Goal: Task Accomplishment & Management: Use online tool/utility

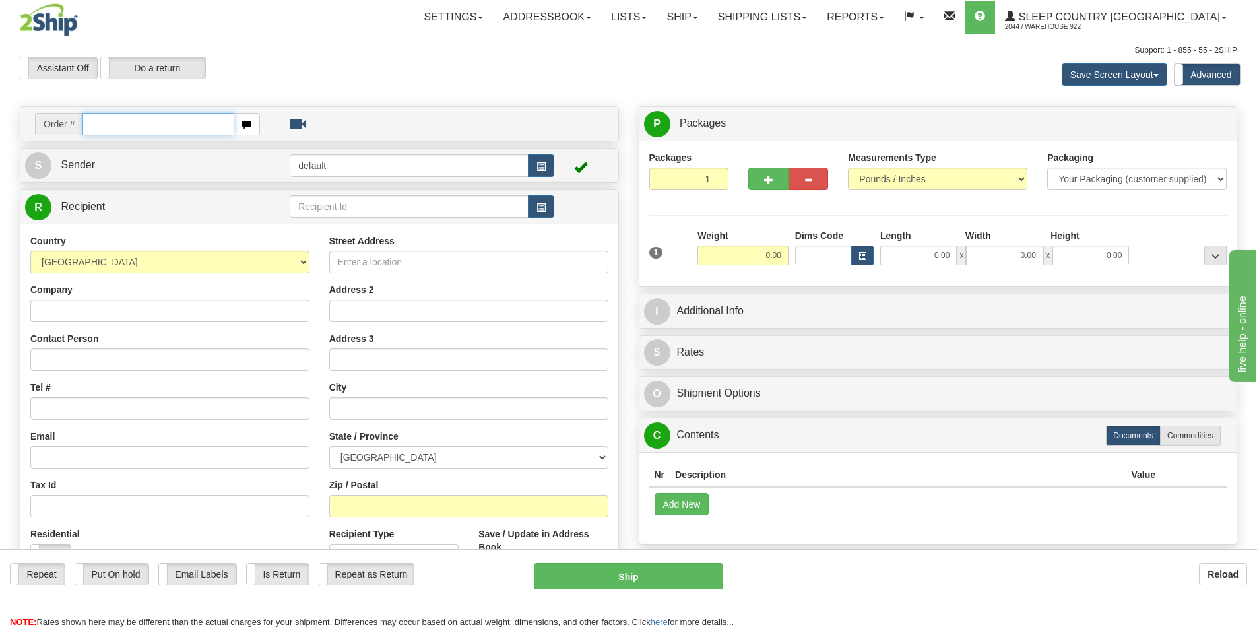
click at [203, 127] on input "text" at bounding box center [158, 124] width 152 height 22
type input "9000I142294"
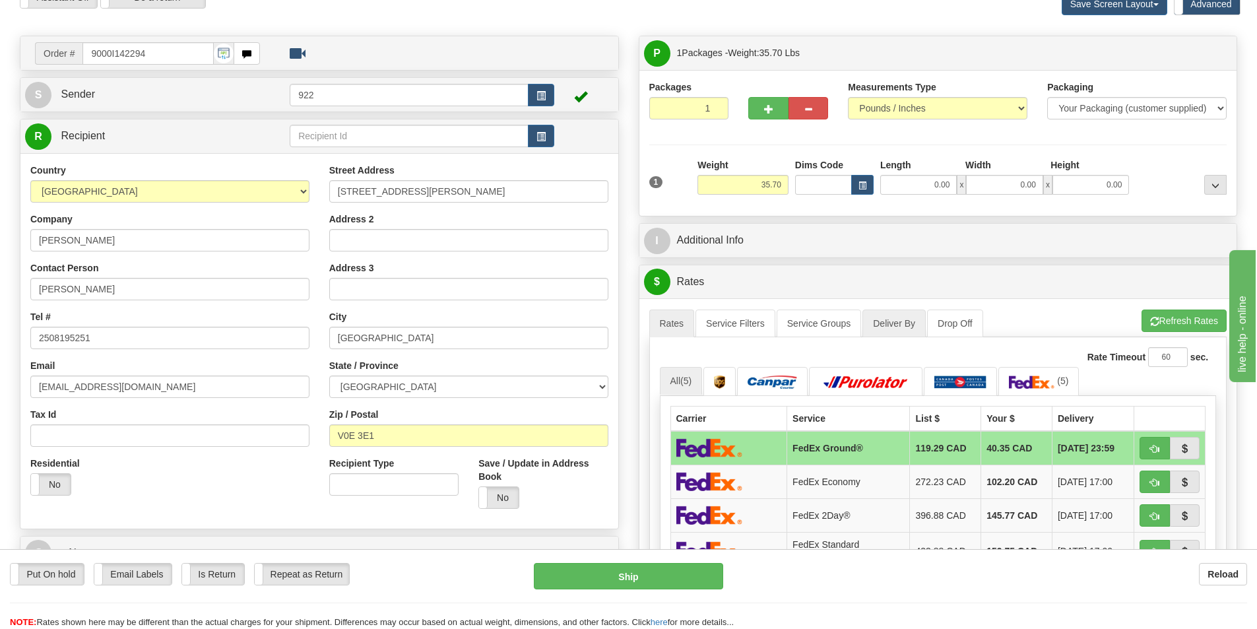
scroll to position [198, 0]
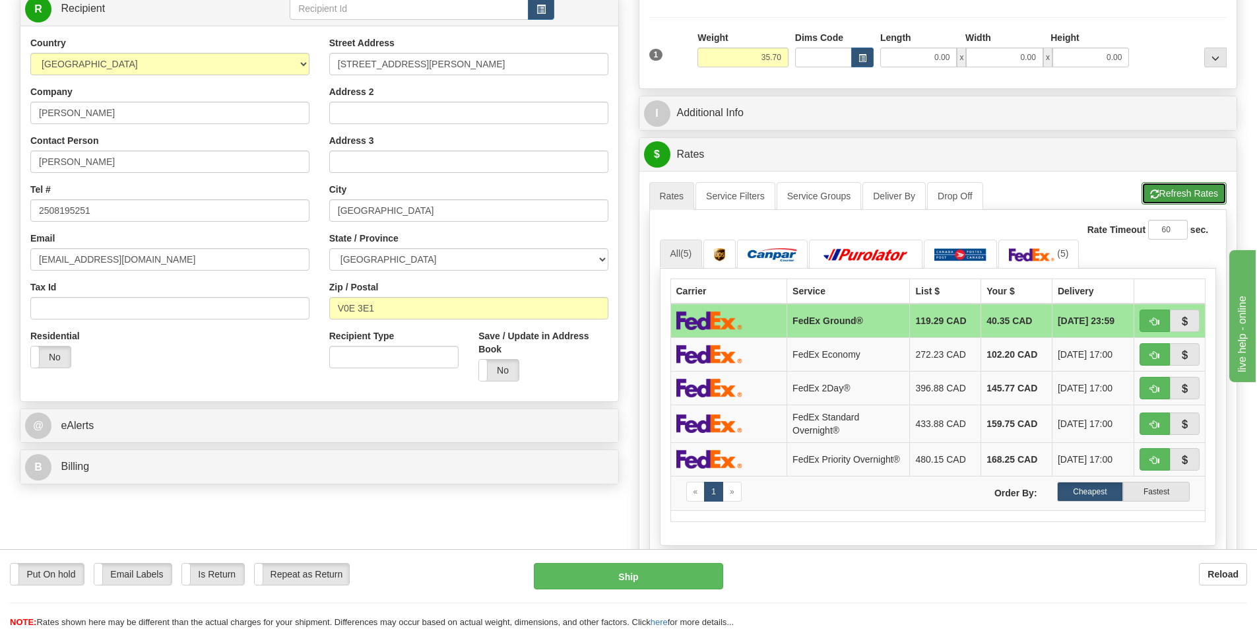
click at [1187, 195] on button "Refresh Rates" at bounding box center [1184, 193] width 85 height 22
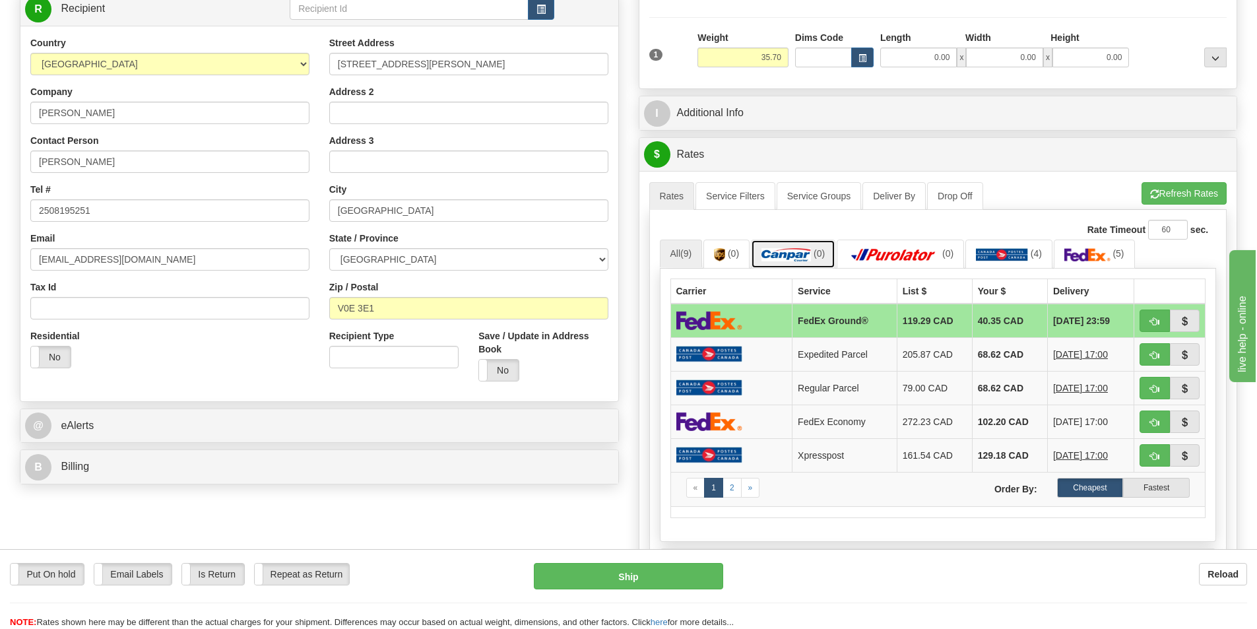
click at [786, 263] on link "(0)" at bounding box center [793, 254] width 84 height 28
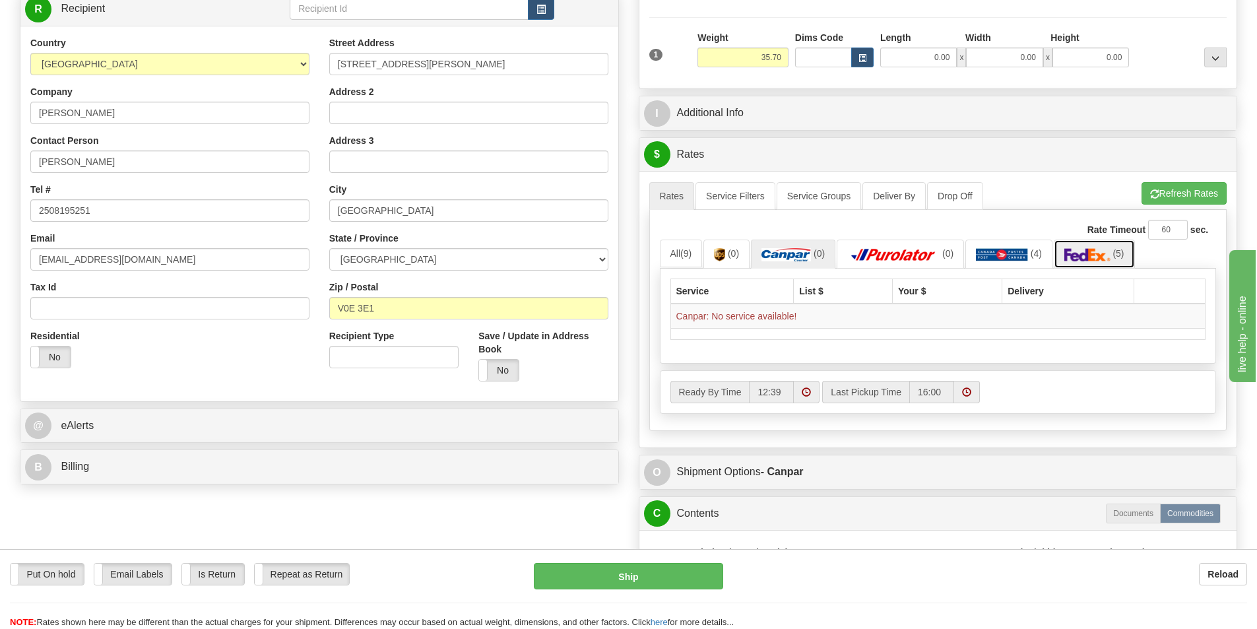
click at [1084, 253] on img at bounding box center [1087, 254] width 46 height 13
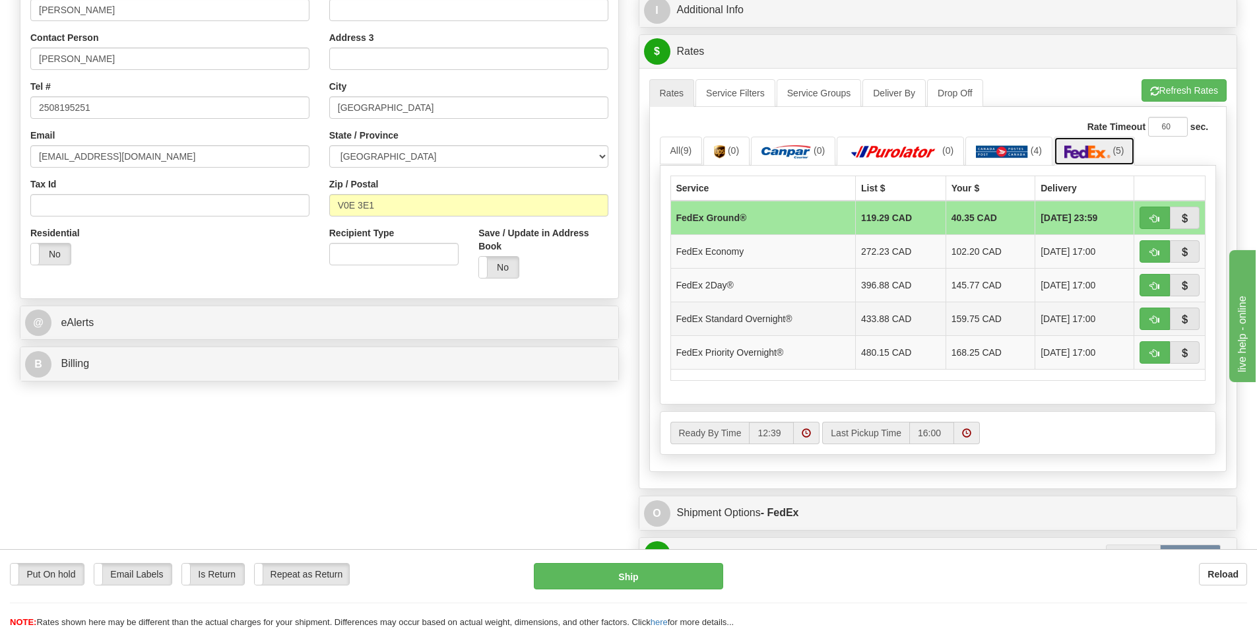
scroll to position [330, 0]
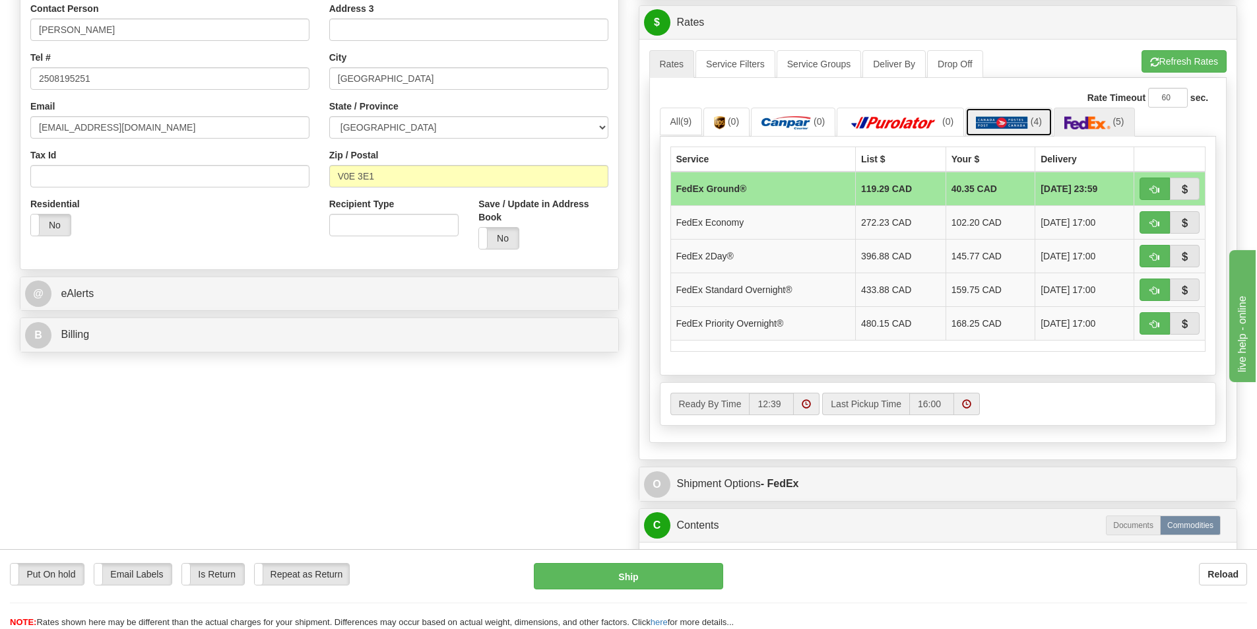
click at [994, 121] on img at bounding box center [1002, 122] width 52 height 13
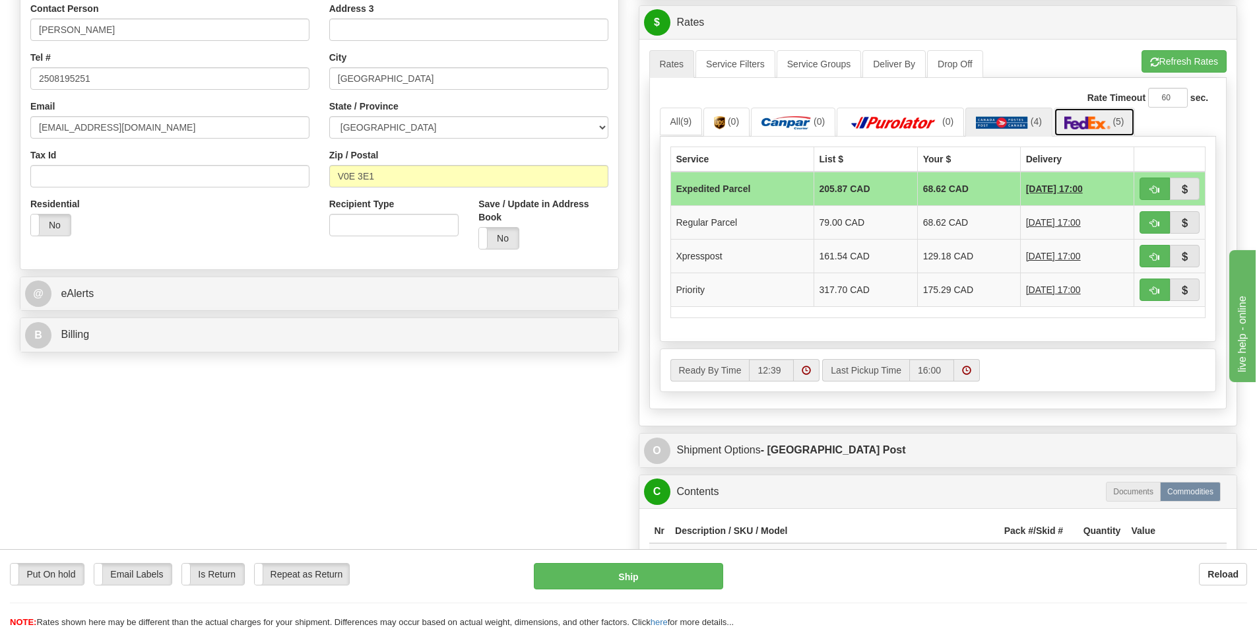
click at [1101, 119] on img at bounding box center [1087, 122] width 46 height 13
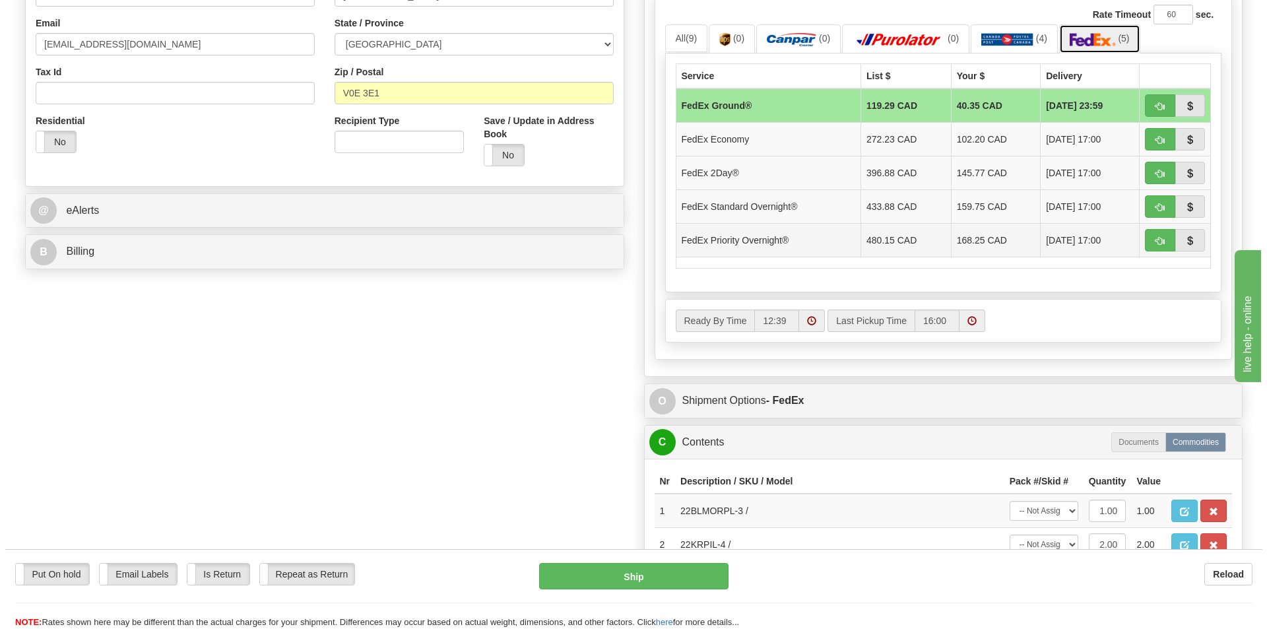
scroll to position [594, 0]
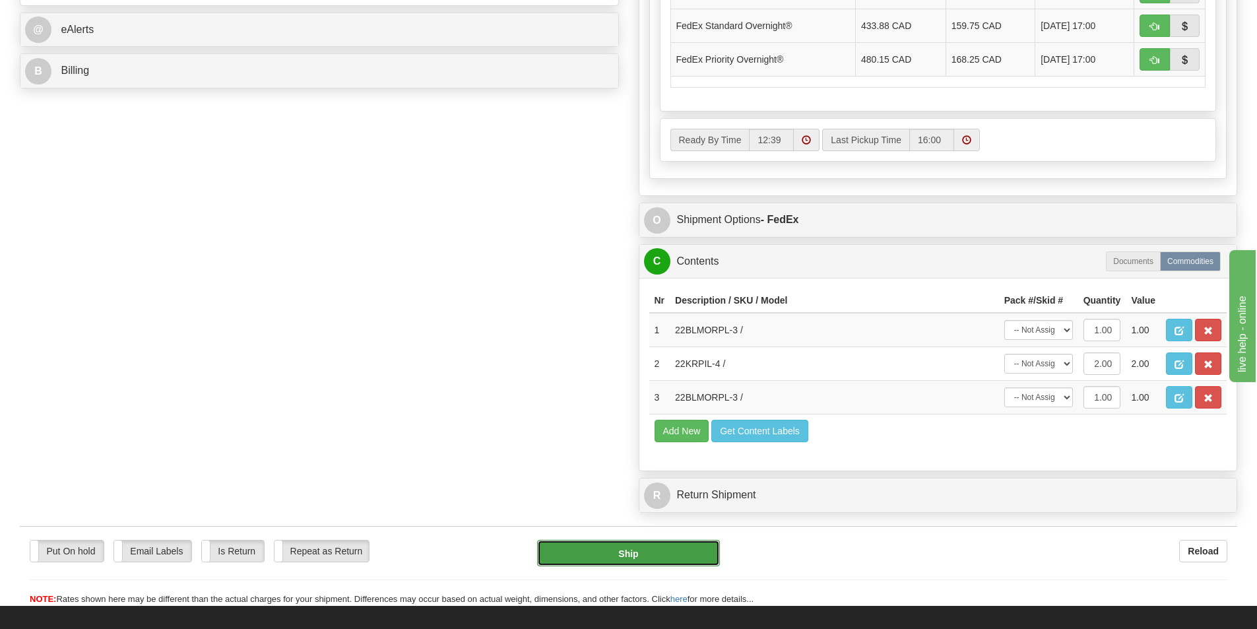
click at [621, 560] on button "Ship" at bounding box center [628, 553] width 183 height 26
type input "92"
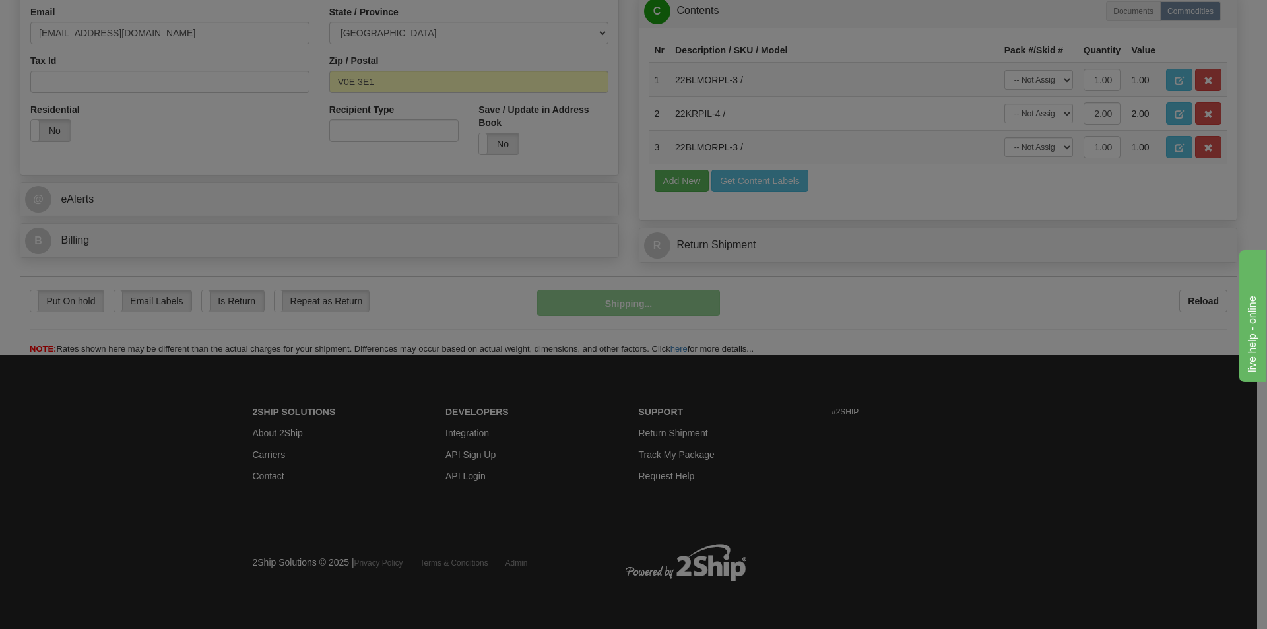
scroll to position [424, 0]
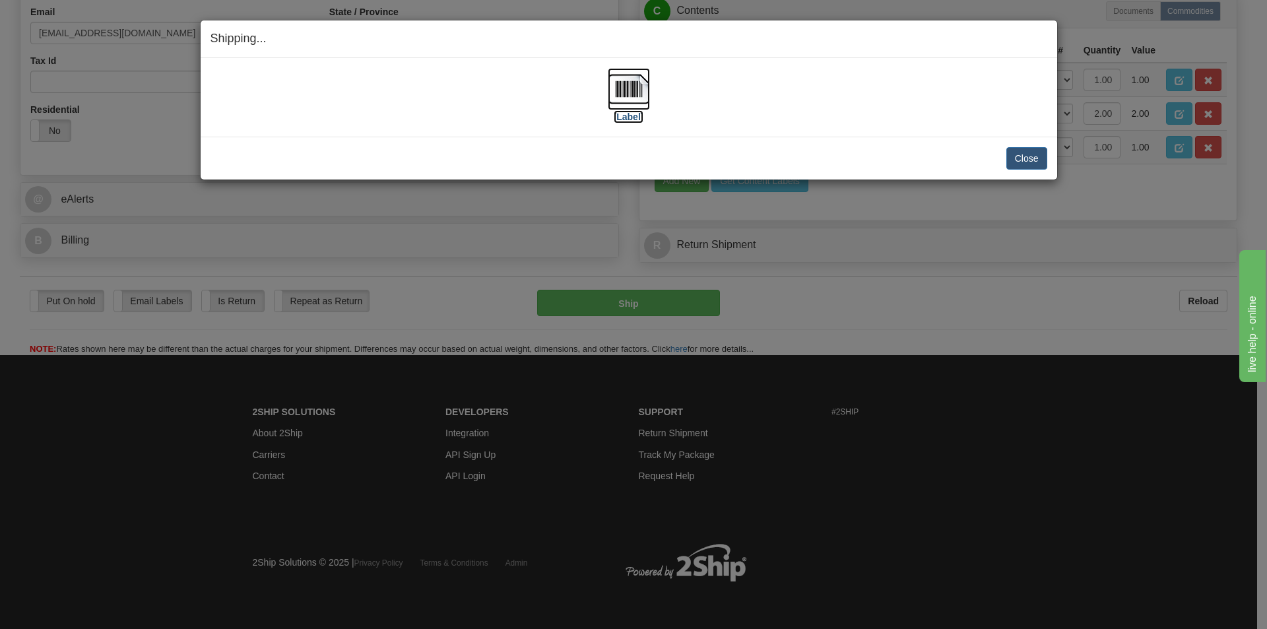
click at [629, 94] on img at bounding box center [629, 89] width 42 height 42
click at [1029, 159] on button "Close" at bounding box center [1026, 158] width 41 height 22
